Goal: Transaction & Acquisition: Download file/media

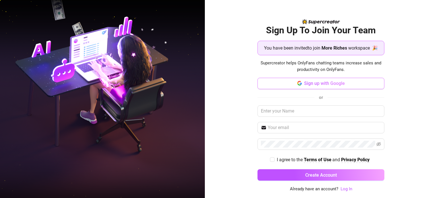
click at [279, 83] on button "Sign up with Google" at bounding box center [320, 83] width 127 height 11
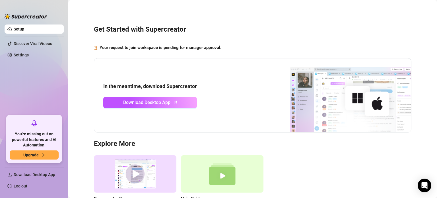
click at [156, 108] on div "In the meantime, download Supercreator Download Desktop App" at bounding box center [252, 95] width 317 height 74
click at [155, 99] on span "Download Desktop App" at bounding box center [146, 102] width 47 height 7
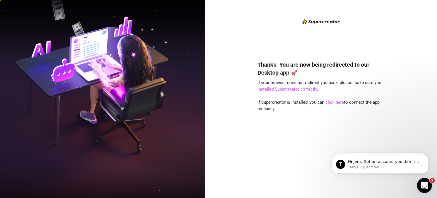
click at [419, 181] on div "Open Intercom Messenger" at bounding box center [423, 184] width 19 height 19
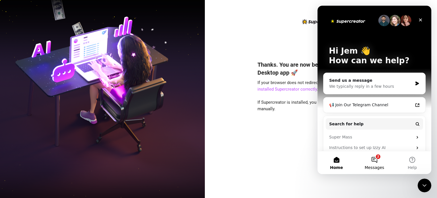
click at [376, 163] on button "2 Messages" at bounding box center [374, 162] width 38 height 23
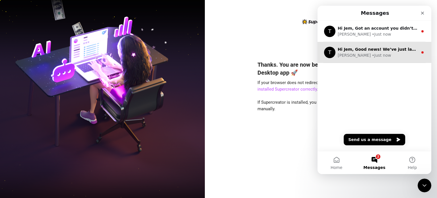
click at [373, 58] on div "Tanya • Just now" at bounding box center [377, 55] width 80 height 6
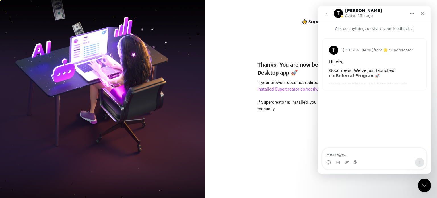
click at [323, 16] on button "go back" at bounding box center [326, 13] width 11 height 11
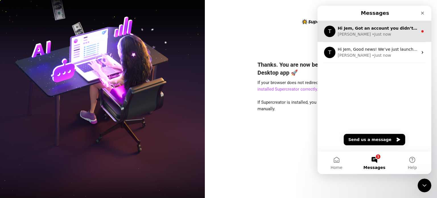
click at [343, 34] on div "Tanya" at bounding box center [353, 34] width 33 height 6
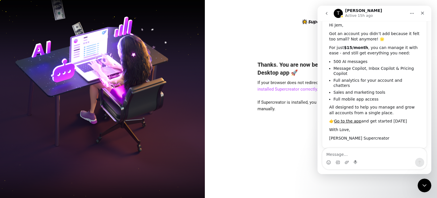
scroll to position [38, 0]
click at [324, 14] on button "go back" at bounding box center [326, 13] width 11 height 11
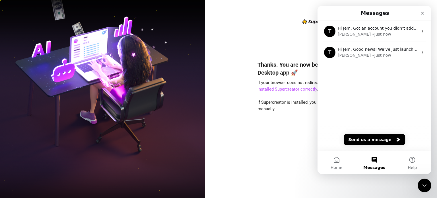
scroll to position [0, 0]
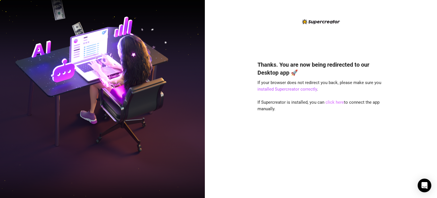
click at [328, 102] on link "click here" at bounding box center [334, 101] width 18 height 5
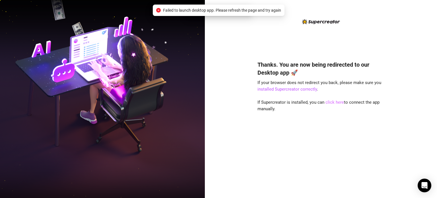
click at [328, 102] on link "click here" at bounding box center [334, 101] width 18 height 5
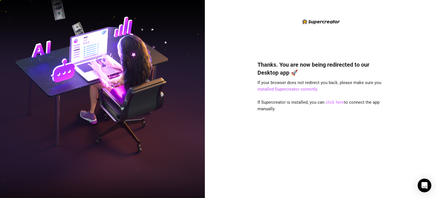
click at [332, 103] on link "click here" at bounding box center [334, 101] width 18 height 5
click at [330, 104] on link "click here" at bounding box center [334, 101] width 18 height 5
click at [329, 102] on link "click here" at bounding box center [334, 101] width 18 height 5
click at [329, 100] on link "click here" at bounding box center [334, 101] width 18 height 5
click at [274, 90] on link "installed Supercreator correctly" at bounding box center [286, 88] width 59 height 5
